Goal: Task Accomplishment & Management: Use online tool/utility

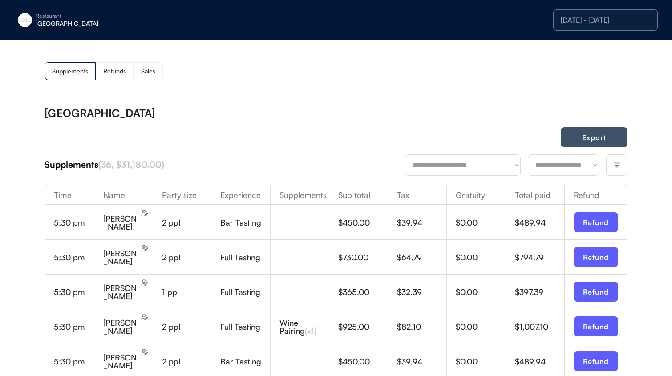
click at [595, 140] on button "Export" at bounding box center [594, 137] width 67 height 20
drag, startPoint x: 152, startPoint y: 67, endPoint x: 166, endPoint y: 65, distance: 14.4
click at [152, 68] on div "Sales" at bounding box center [148, 71] width 14 height 6
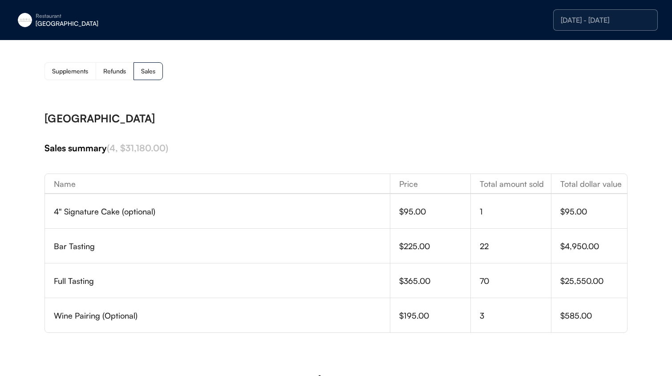
click at [572, 23] on div "[DATE] - [DATE]" at bounding box center [605, 19] width 89 height 7
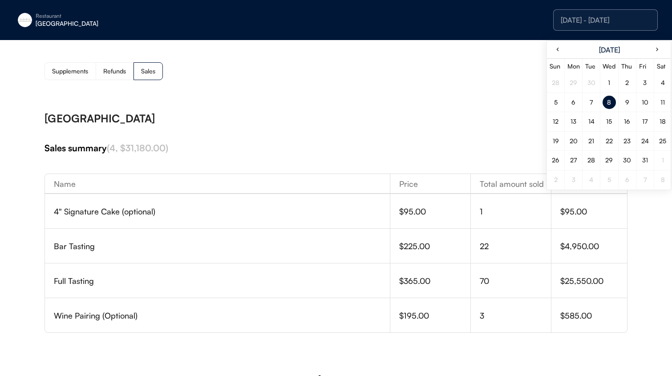
click at [625, 105] on div "9" at bounding box center [627, 102] width 4 height 6
click at [626, 105] on div "9" at bounding box center [627, 102] width 4 height 6
click at [426, 117] on div "[GEOGRAPHIC_DATA]" at bounding box center [335, 118] width 583 height 11
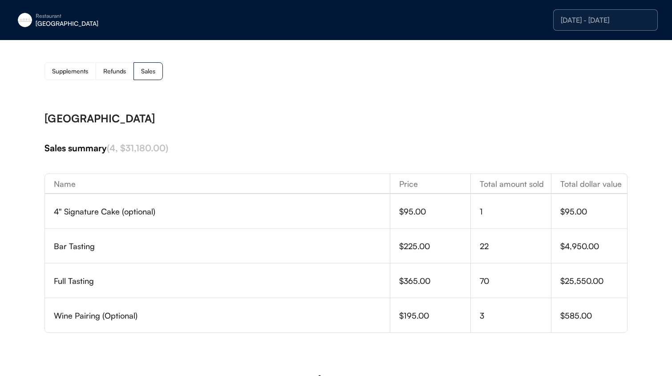
click at [70, 66] on div "Supplements" at bounding box center [69, 71] width 51 height 18
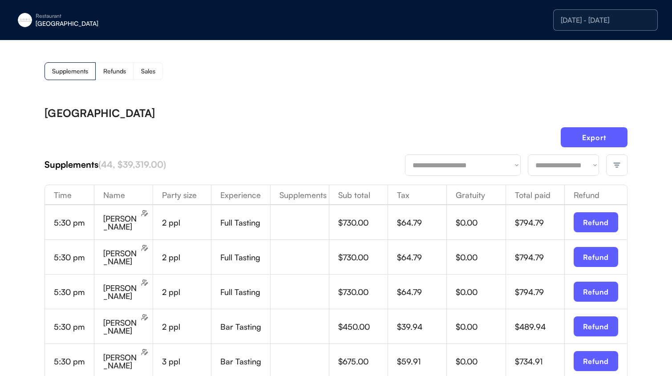
click at [342, 140] on div "Export" at bounding box center [335, 140] width 583 height 27
click at [592, 20] on div "[DATE] - [DATE]" at bounding box center [605, 19] width 89 height 7
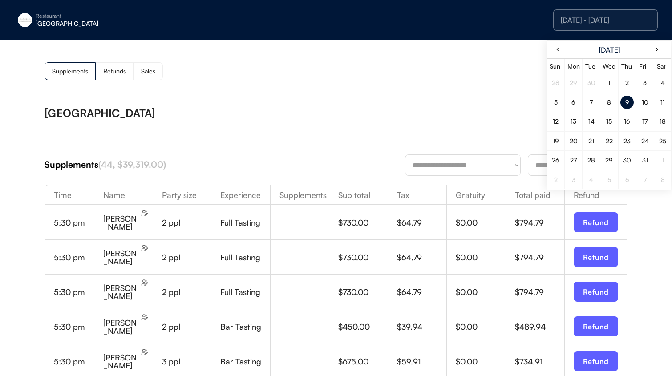
click at [626, 105] on div "9" at bounding box center [627, 102] width 4 height 6
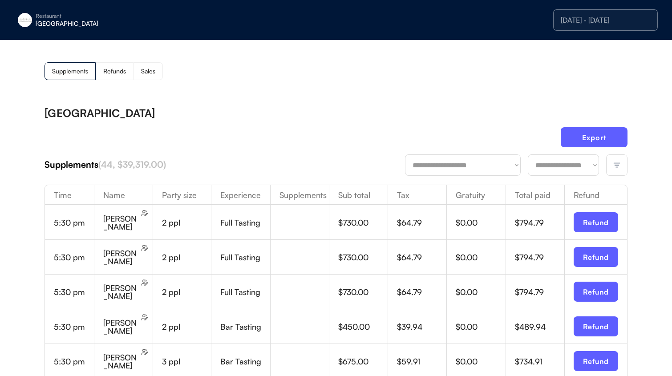
click at [629, 26] on div "[DATE] - [DATE]" at bounding box center [605, 19] width 105 height 21
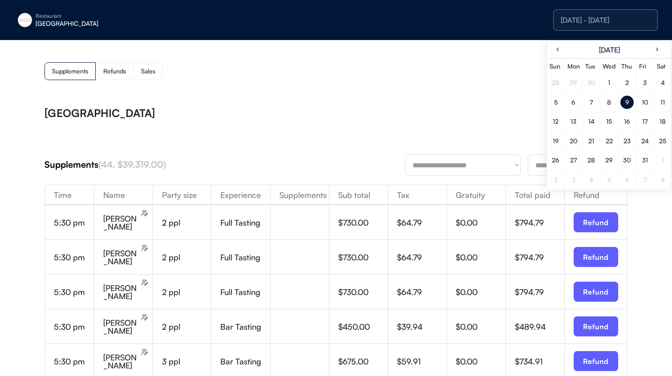
click at [647, 100] on div "10" at bounding box center [645, 102] width 7 height 6
click at [646, 101] on div "10" at bounding box center [645, 102] width 7 height 6
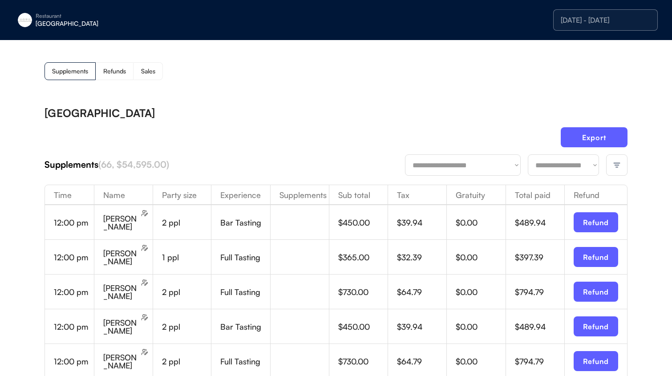
click at [579, 27] on div "[DATE] - [DATE]" at bounding box center [605, 19] width 105 height 21
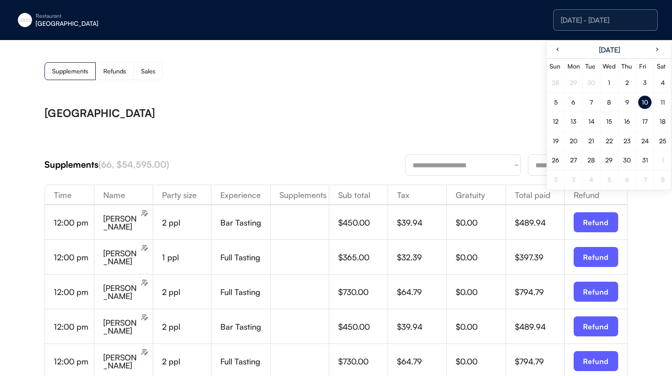
click at [627, 106] on div "9" at bounding box center [626, 102] width 13 height 13
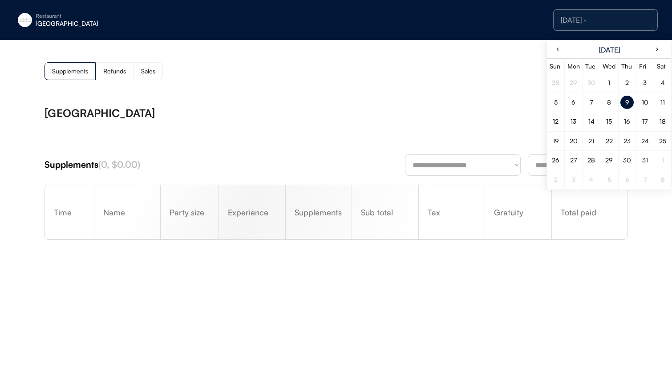
drag, startPoint x: 627, startPoint y: 106, endPoint x: 489, endPoint y: 108, distance: 138.0
click at [627, 106] on div "9" at bounding box center [626, 102] width 13 height 13
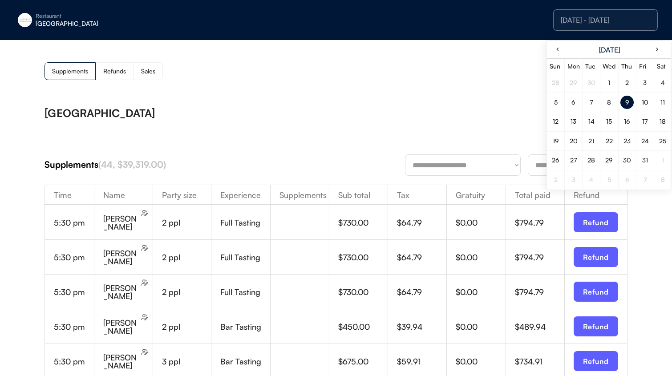
click at [489, 108] on div "[GEOGRAPHIC_DATA]" at bounding box center [335, 113] width 583 height 11
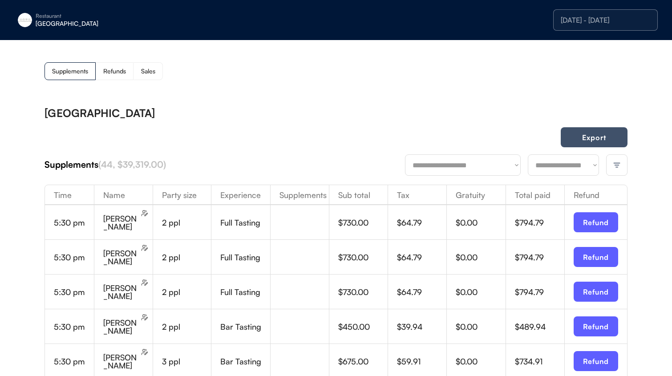
click at [567, 135] on button "Export" at bounding box center [594, 137] width 67 height 20
click at [151, 65] on div "Sales" at bounding box center [147, 71] width 29 height 18
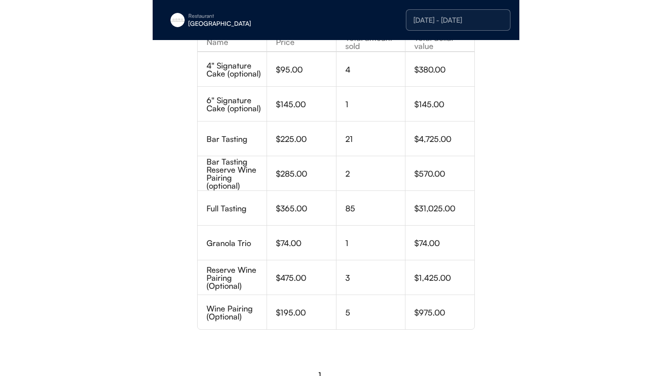
scroll to position [173, 0]
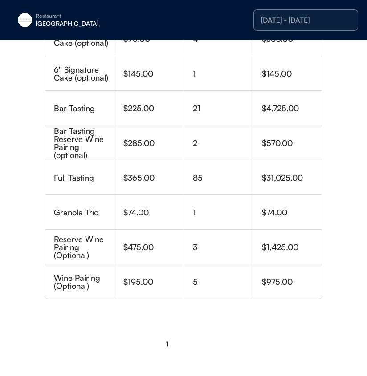
click at [297, 149] on div "$570.00" at bounding box center [287, 142] width 69 height 34
click at [66, 15] on div "Restaurant" at bounding box center [92, 15] width 112 height 5
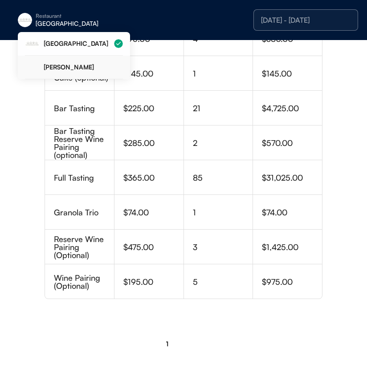
click at [60, 64] on div "[PERSON_NAME]" at bounding box center [83, 67] width 79 height 6
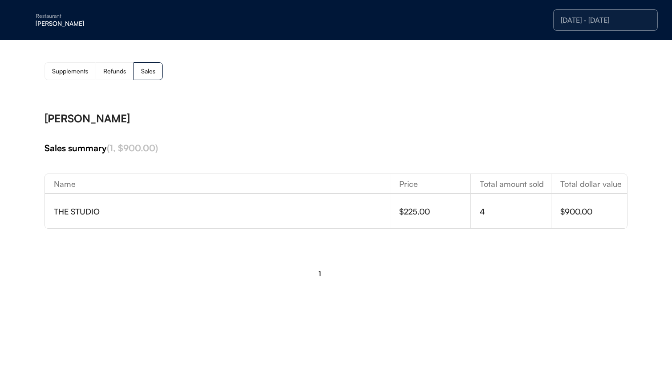
click at [591, 12] on div "[DATE] - [DATE]" at bounding box center [605, 19] width 105 height 21
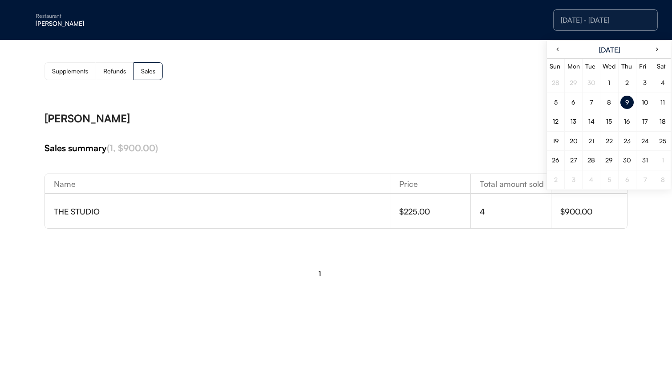
drag, startPoint x: 613, startPoint y: 112, endPoint x: 611, endPoint y: 106, distance: 5.8
click at [613, 111] on div "28 29 30 1 2 3 4 5 6 7 8 9 10 11 12 13 14 15 16 17 18 19 20 21 22 23 24 25 26 2…" at bounding box center [609, 131] width 125 height 116
click at [611, 106] on div "8" at bounding box center [609, 102] width 13 height 13
click at [610, 106] on div "8" at bounding box center [609, 102] width 13 height 13
click at [418, 88] on div "**********" at bounding box center [336, 166] width 672 height 253
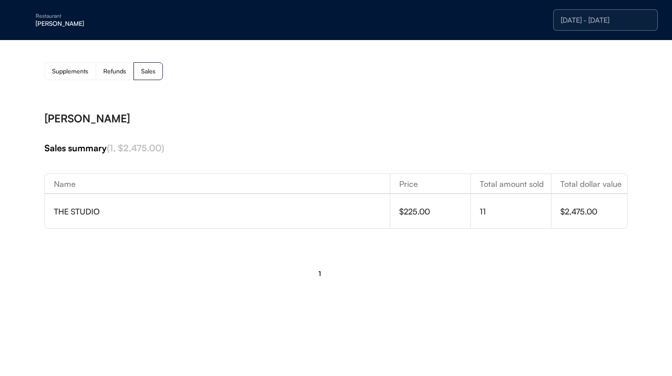
click at [86, 74] on div "Supplements" at bounding box center [70, 71] width 36 height 6
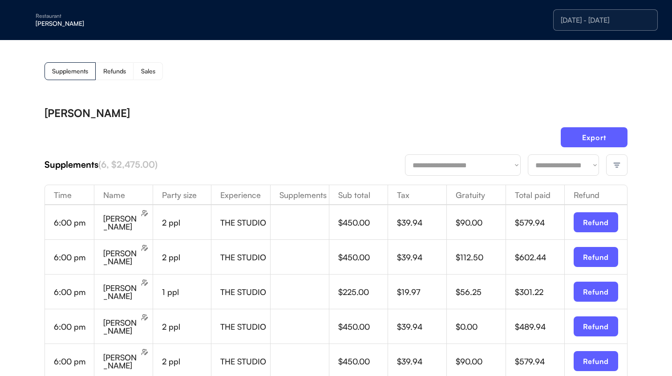
click at [375, 116] on div "[PERSON_NAME]" at bounding box center [335, 113] width 583 height 11
click at [625, 168] on div at bounding box center [616, 164] width 21 height 21
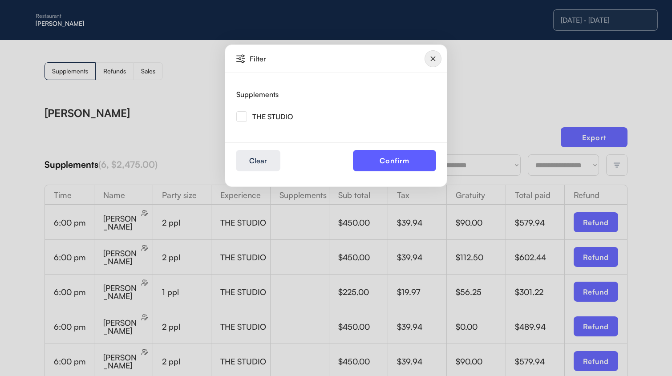
click at [236, 125] on div "Supplements THE STUDIO" at bounding box center [335, 107] width 199 height 69
click at [242, 119] on img at bounding box center [241, 116] width 11 height 11
click at [387, 166] on button "Confirm" at bounding box center [394, 160] width 83 height 21
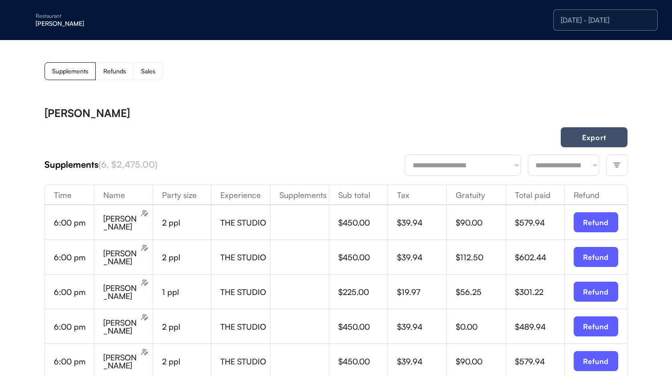
click at [609, 142] on button "Export" at bounding box center [594, 137] width 67 height 20
click at [618, 20] on div "[DATE] - [DATE]" at bounding box center [605, 19] width 89 height 7
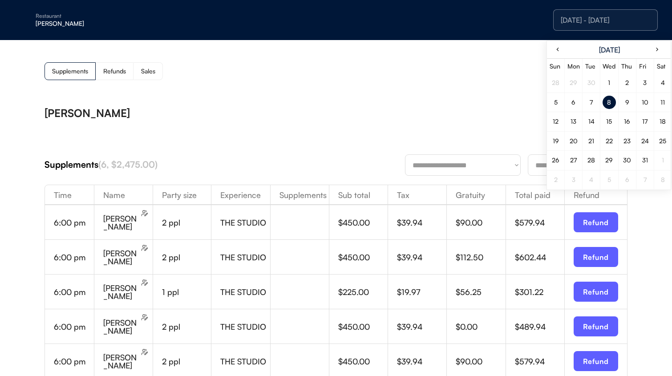
click at [628, 103] on div "9" at bounding box center [627, 102] width 4 height 6
click at [479, 109] on div "[PERSON_NAME]" at bounding box center [335, 113] width 583 height 11
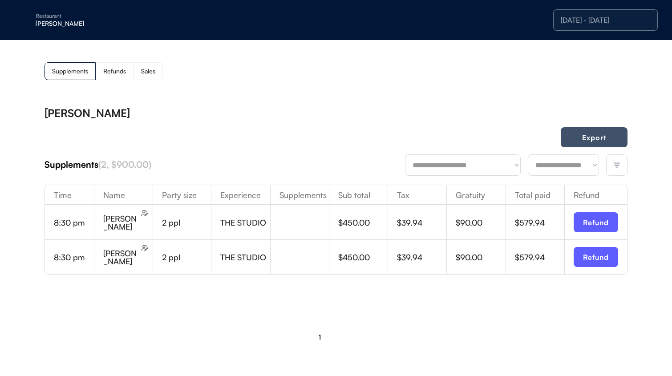
click at [595, 138] on button "Export" at bounding box center [594, 137] width 67 height 20
